Goal: Information Seeking & Learning: Find specific fact

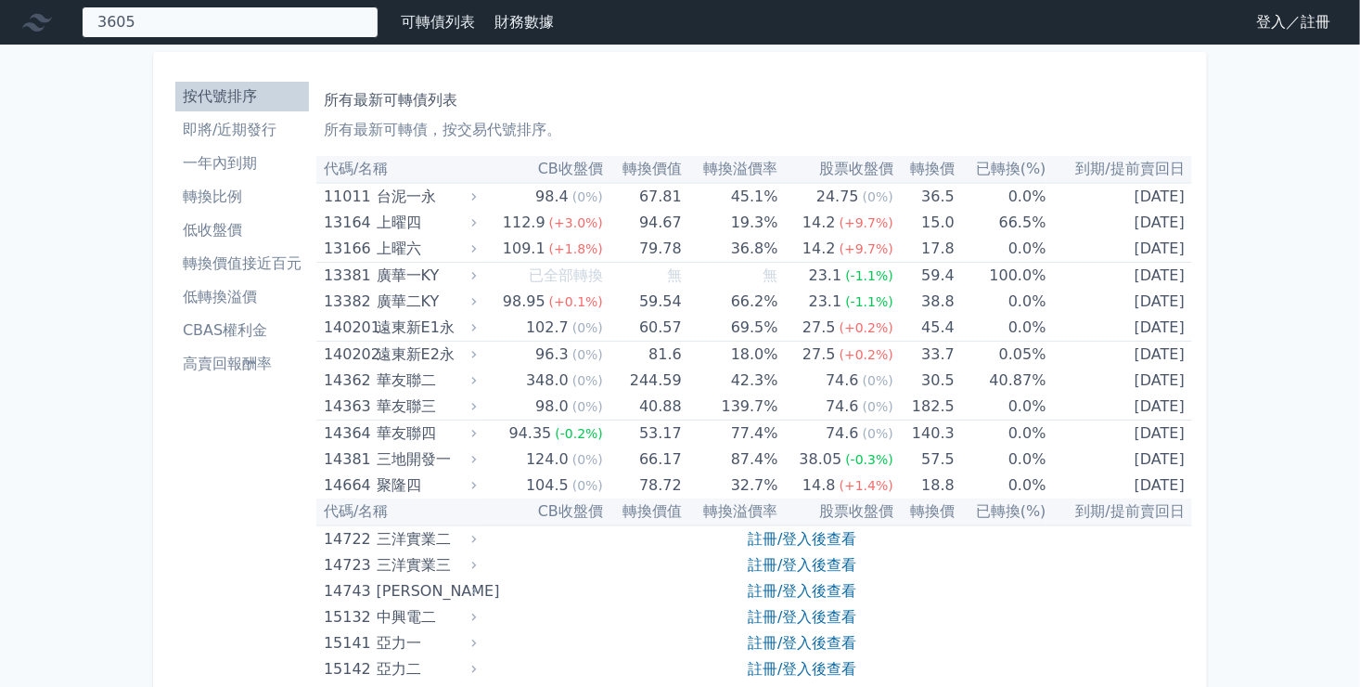
click at [155, 30] on div "3605 36052 宏致二 36053 宏致三 149.5 +4.30%" at bounding box center [230, 22] width 297 height 32
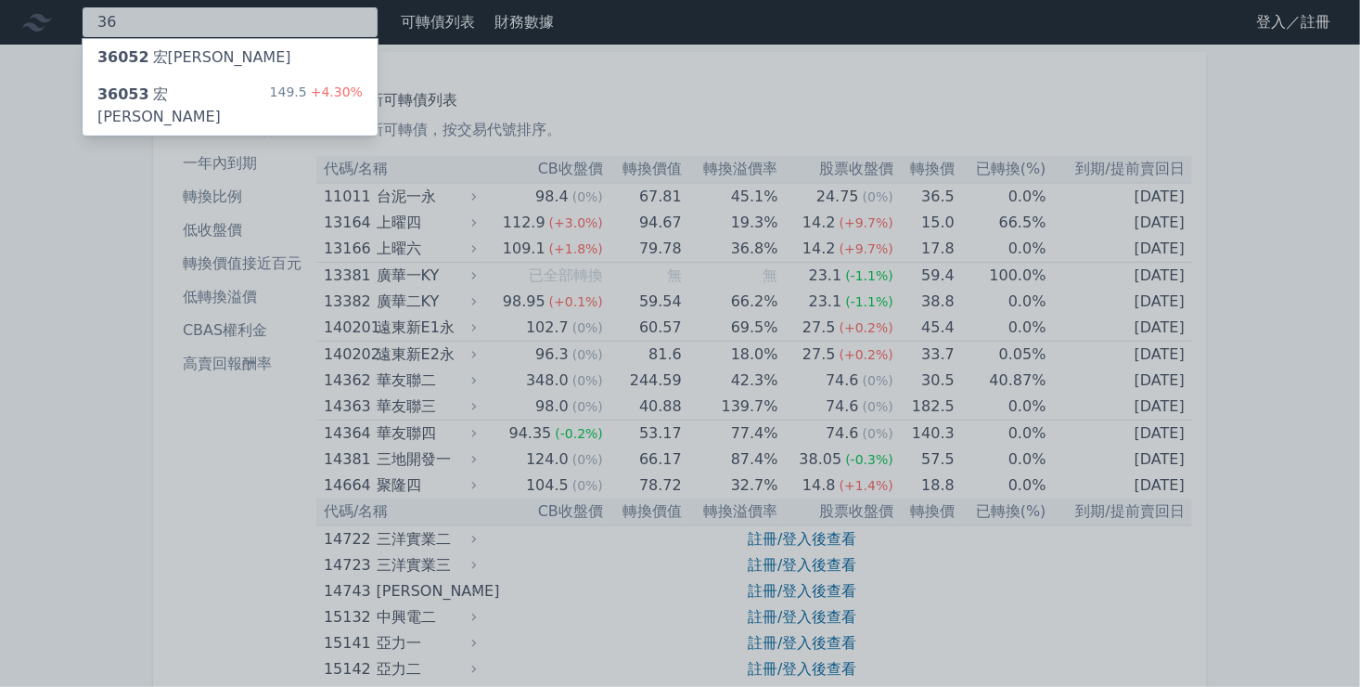
type input "3"
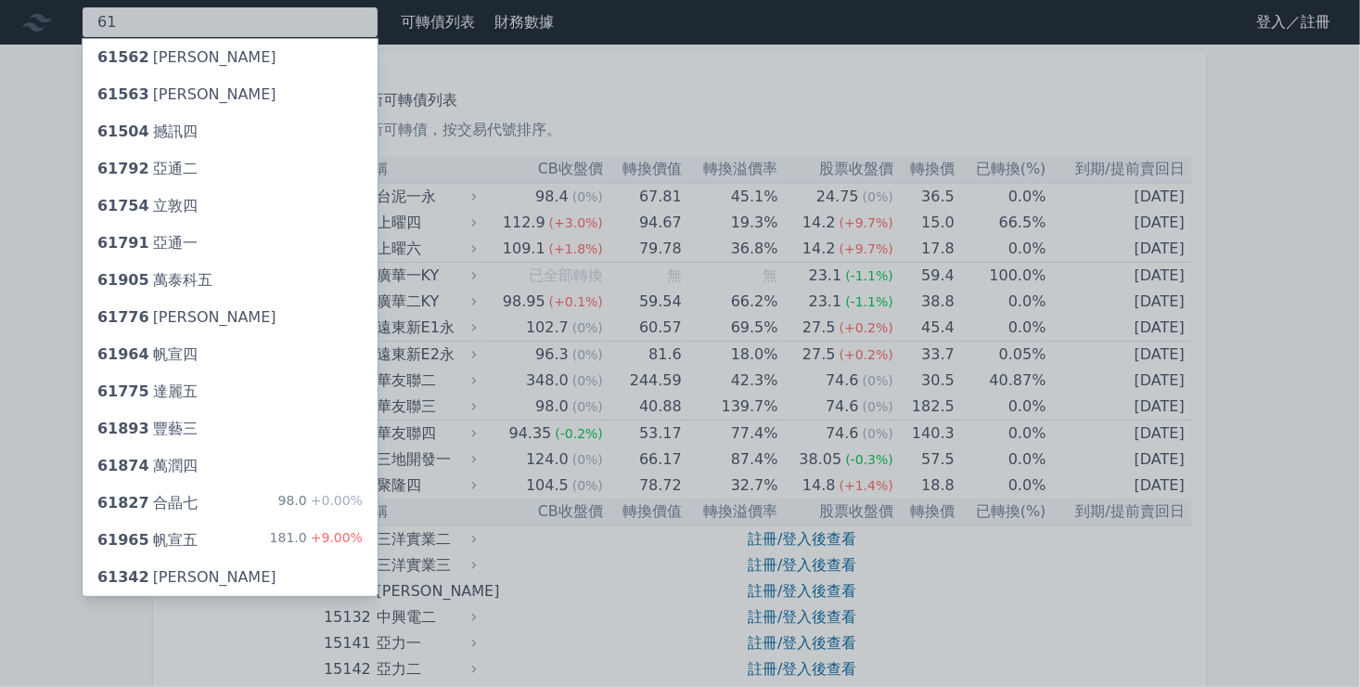
type input "6"
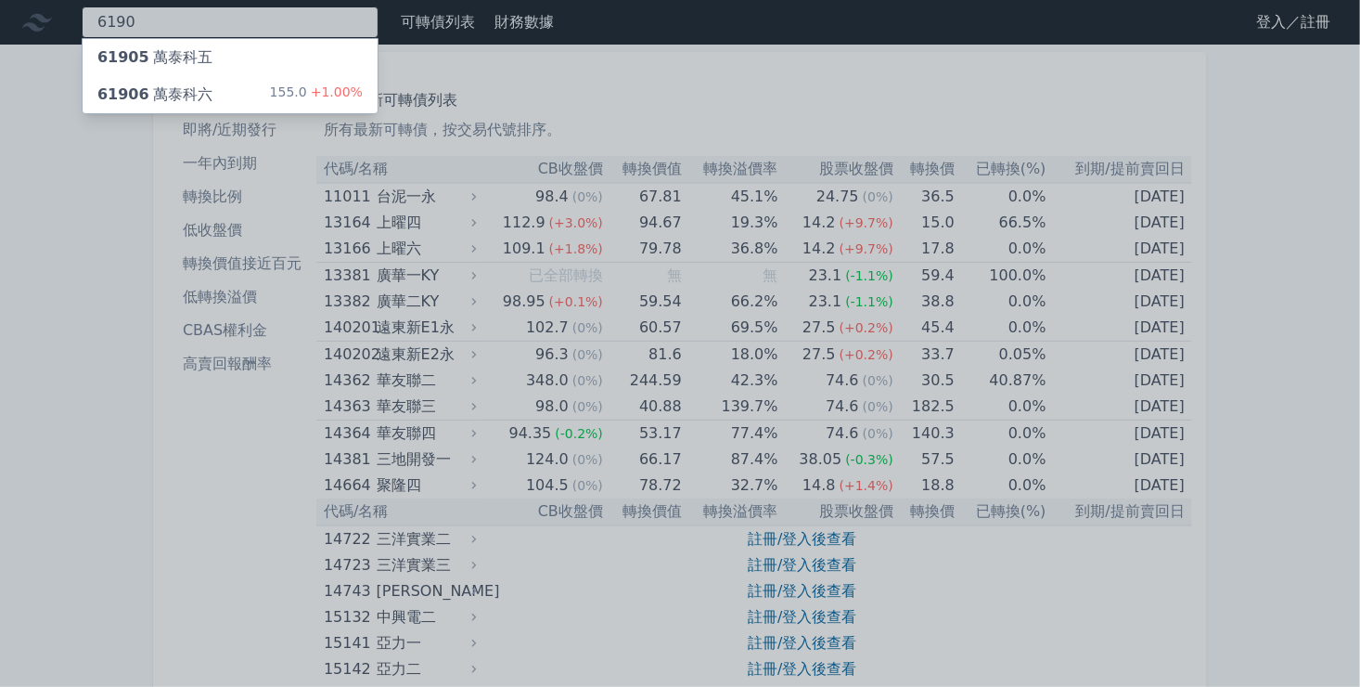
type input "6190"
click at [161, 97] on div "61906 萬泰科六" at bounding box center [154, 95] width 115 height 22
click at [146, 53] on div "61905 萬泰科五" at bounding box center [154, 57] width 115 height 22
